Goal: Task Accomplishment & Management: Manage account settings

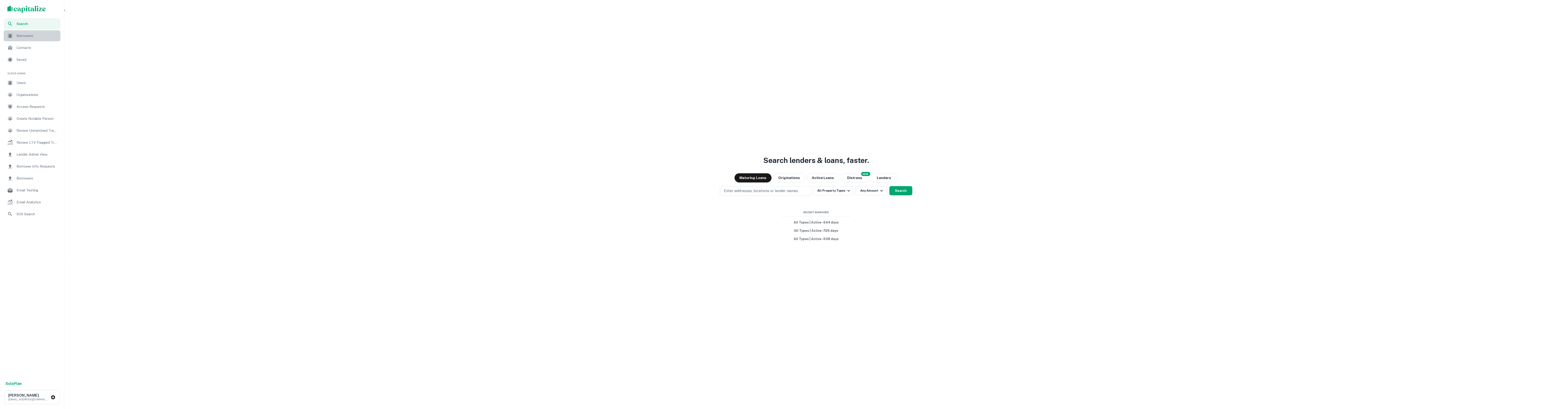
click at [33, 37] on span "Borrowers" at bounding box center [37, 35] width 41 height 5
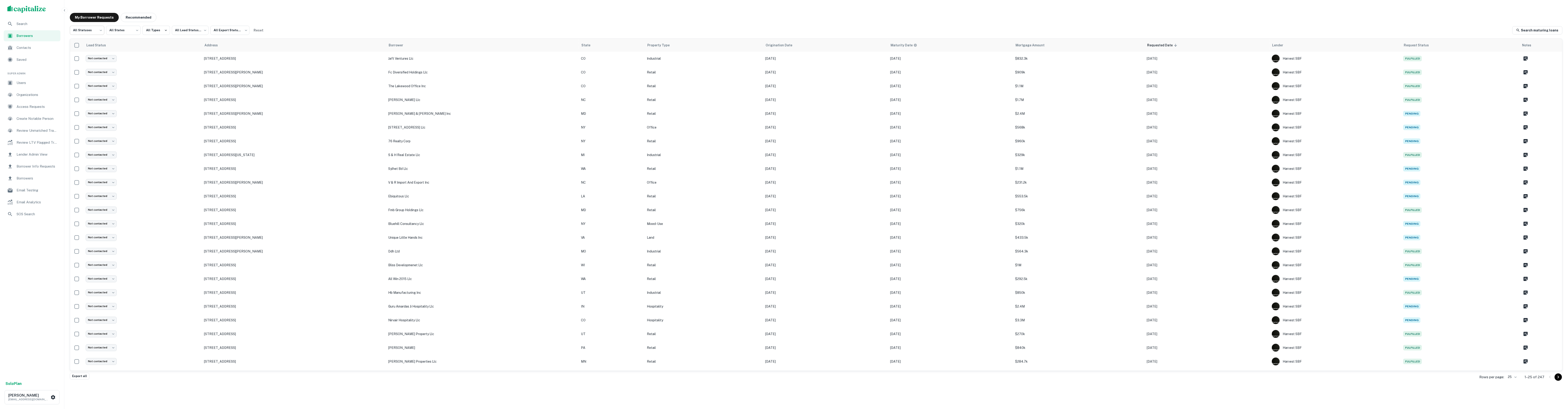
click at [97, 31] on body "Search Borrowers Contacts Saved Super Admin Users Organizations Access Requests…" at bounding box center [784, 204] width 1568 height 409
click at [98, 59] on li "Fulfilled" at bounding box center [87, 59] width 35 height 9
type input "*********"
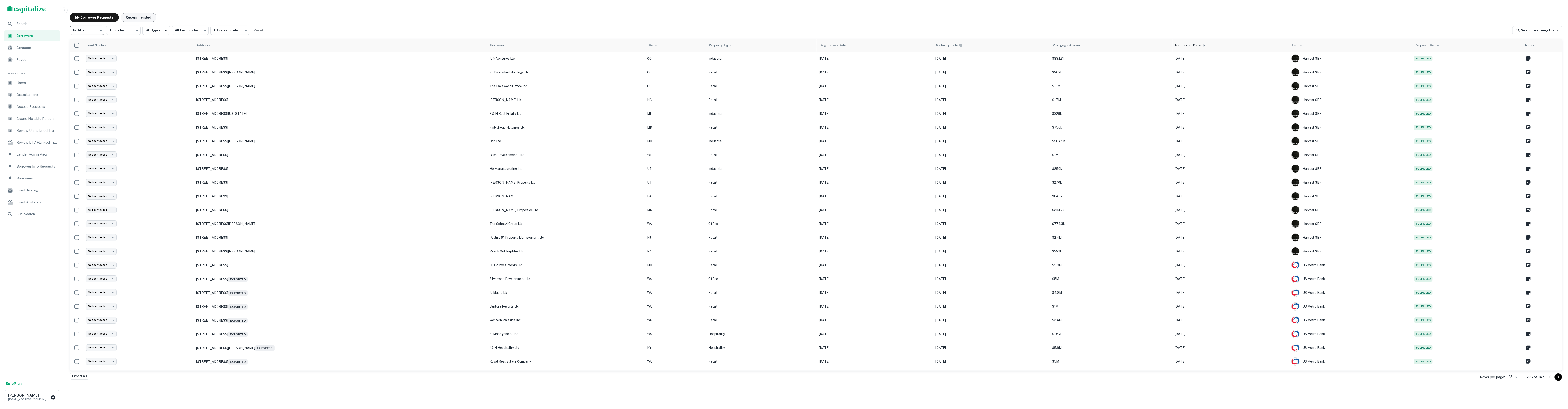
click at [137, 17] on button "Recommended" at bounding box center [138, 17] width 36 height 9
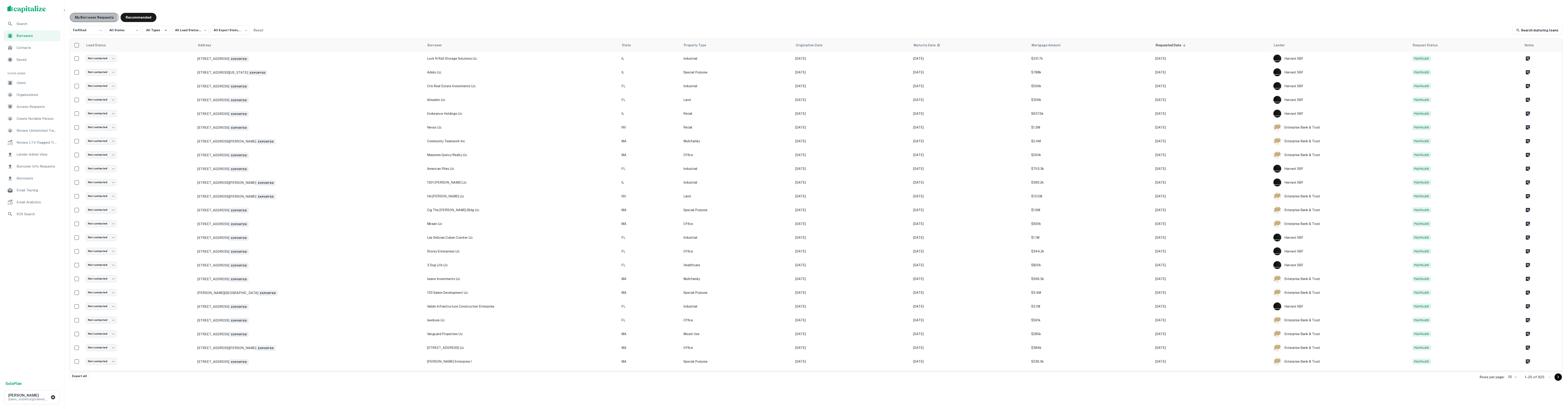
click at [84, 16] on button "My Borrower Requests" at bounding box center [94, 17] width 49 height 9
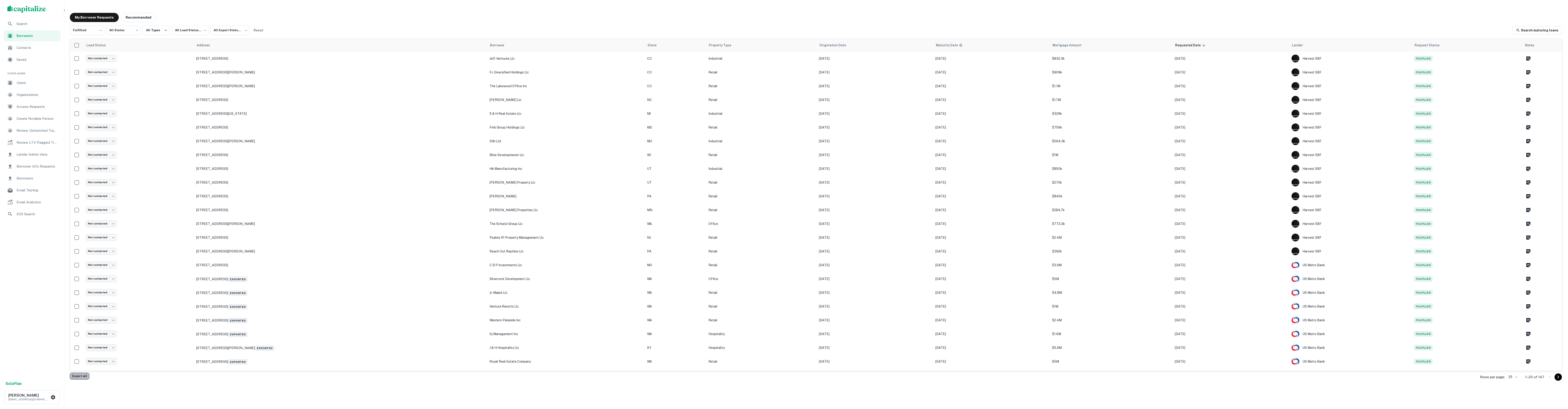
click at [81, 378] on button "Export all" at bounding box center [80, 376] width 19 height 7
click at [136, 16] on button "Recommended" at bounding box center [138, 17] width 36 height 9
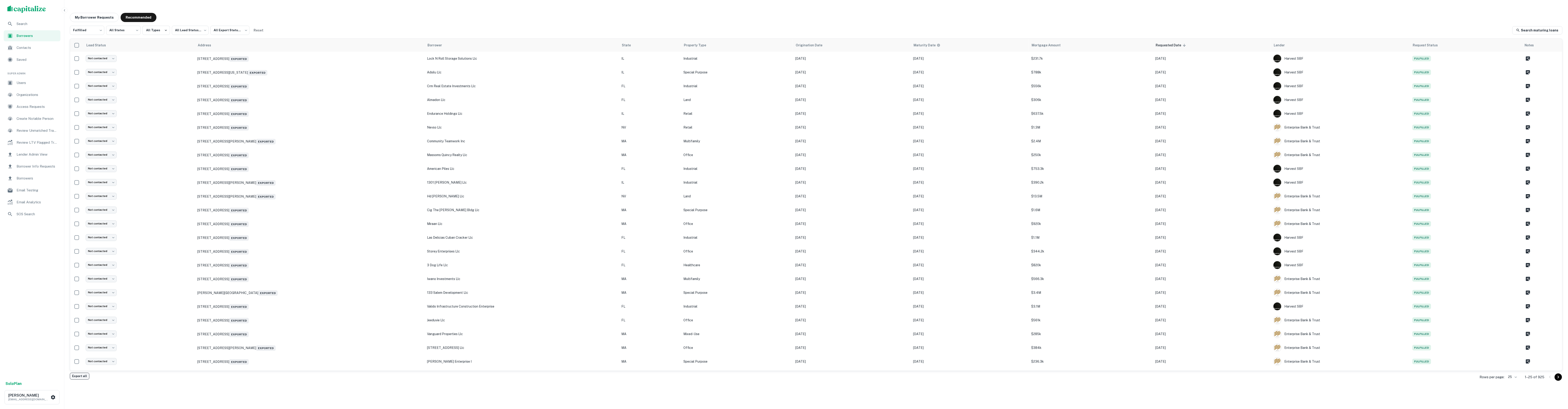
click at [79, 377] on button "Export all" at bounding box center [80, 376] width 19 height 7
click at [290, 15] on div "My Borrower Requests Recommended" at bounding box center [816, 17] width 1493 height 9
